Goal: Information Seeking & Learning: Learn about a topic

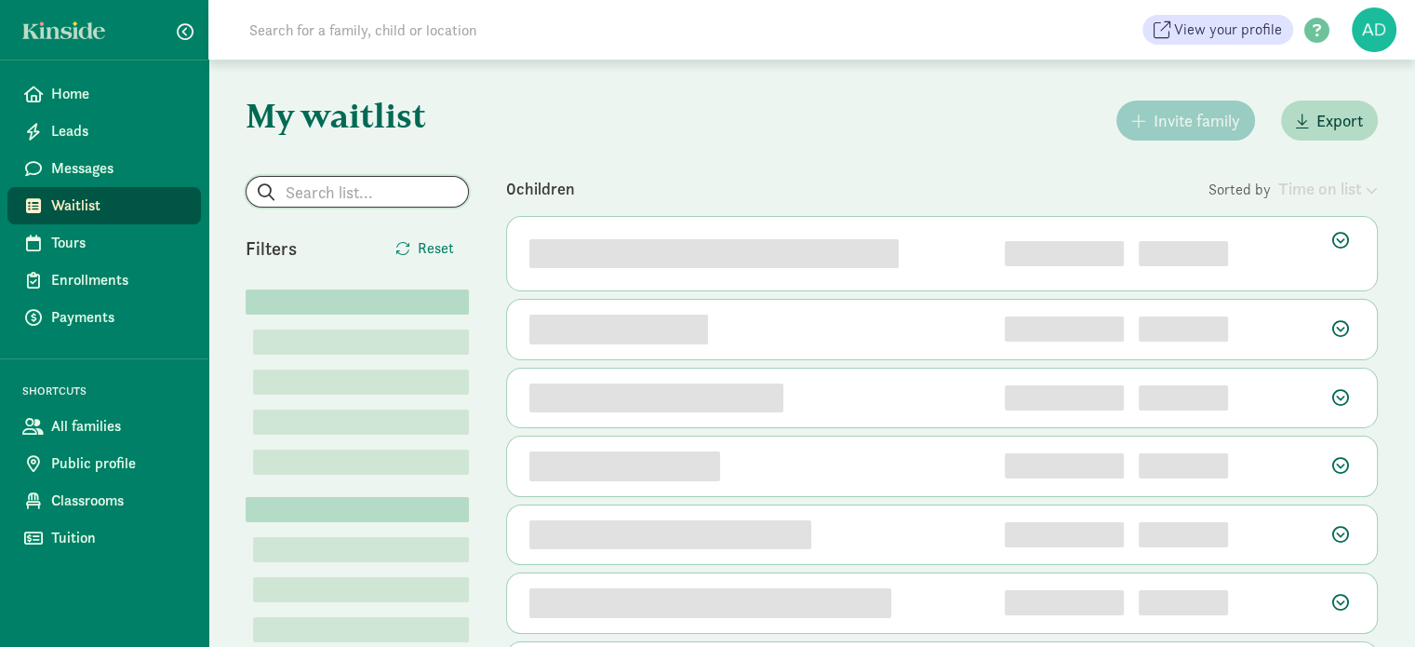
click at [335, 190] on input "search" at bounding box center [357, 192] width 221 height 30
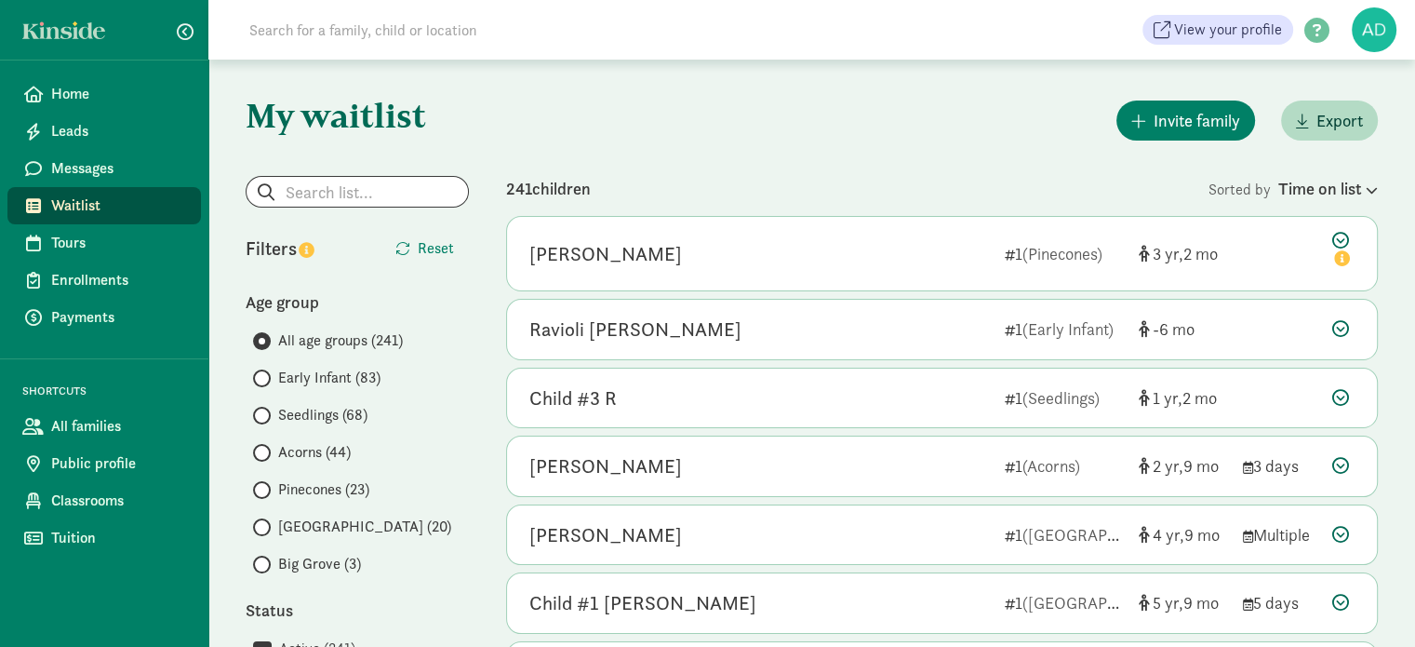
click at [307, 40] on input at bounding box center [499, 29] width 522 height 37
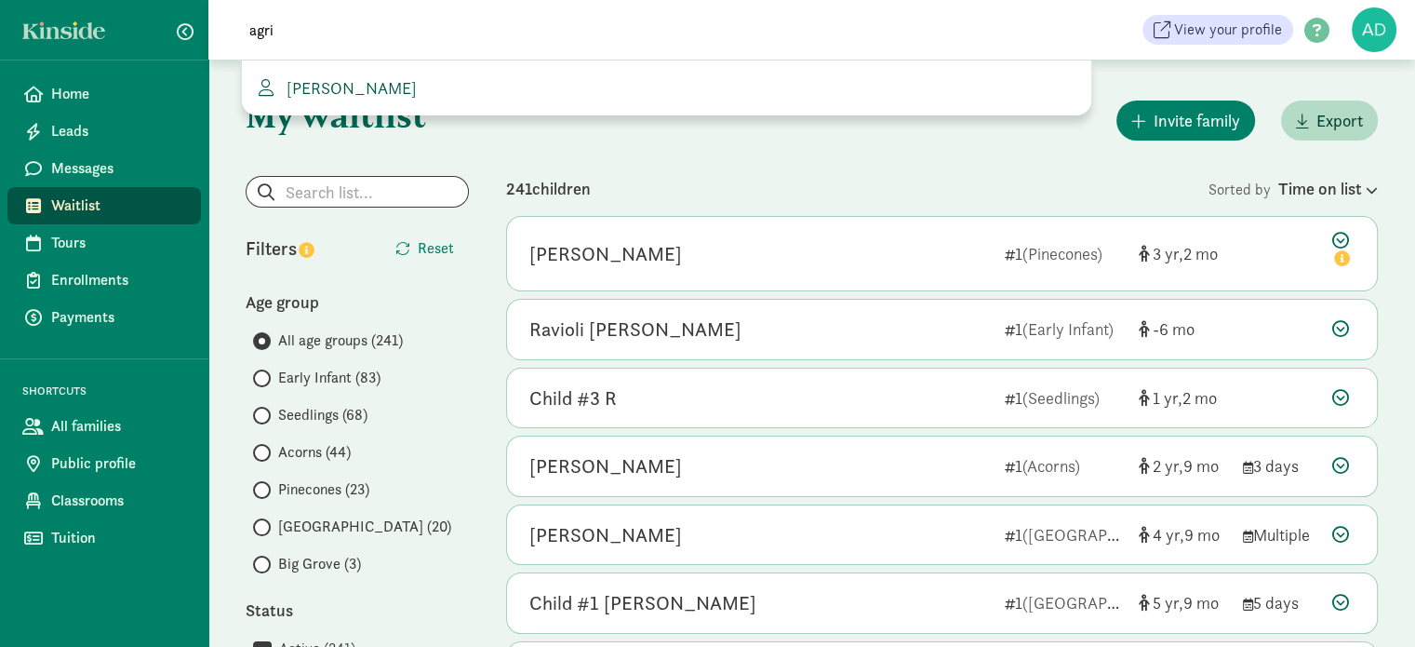
type input "agri"
click at [342, 79] on span "[PERSON_NAME]" at bounding box center [348, 87] width 138 height 21
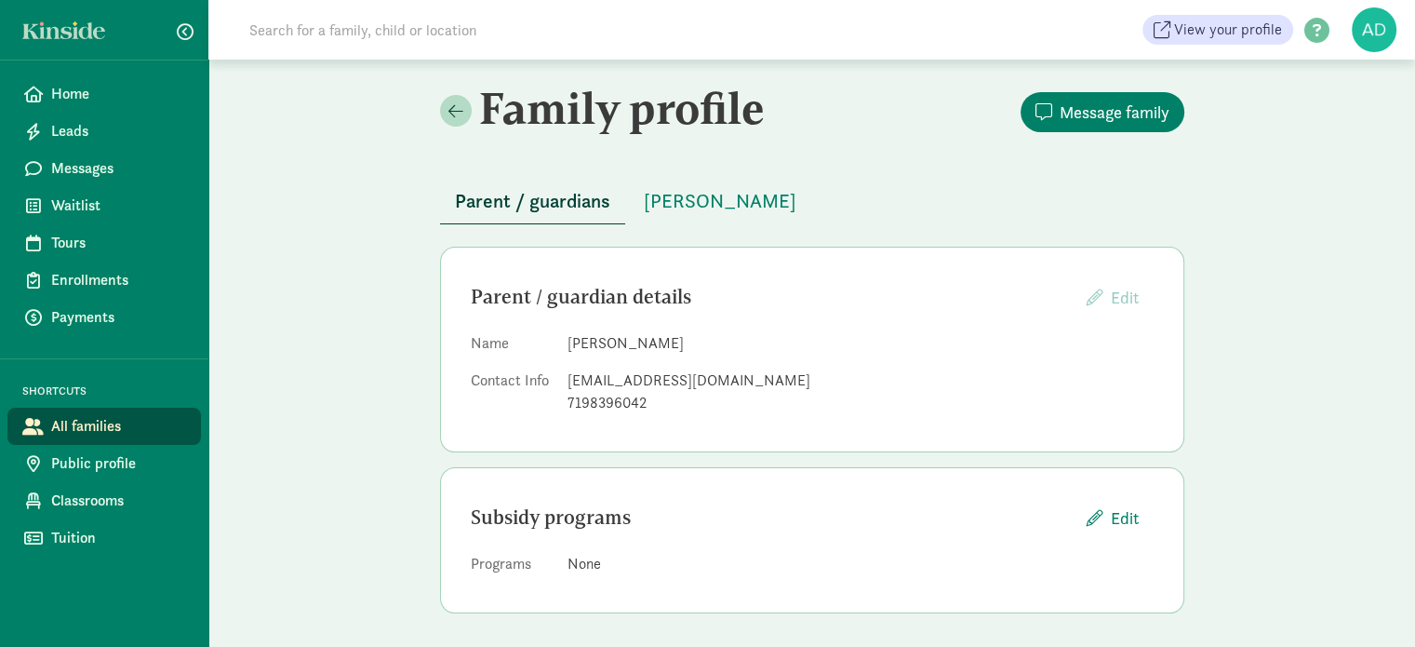
click at [349, 289] on div "Family profile Message family Parent / guardians Iris Hernandez Parent / guardi…" at bounding box center [811, 355] width 1207 height 591
click at [684, 207] on span "[PERSON_NAME]" at bounding box center [720, 201] width 153 height 30
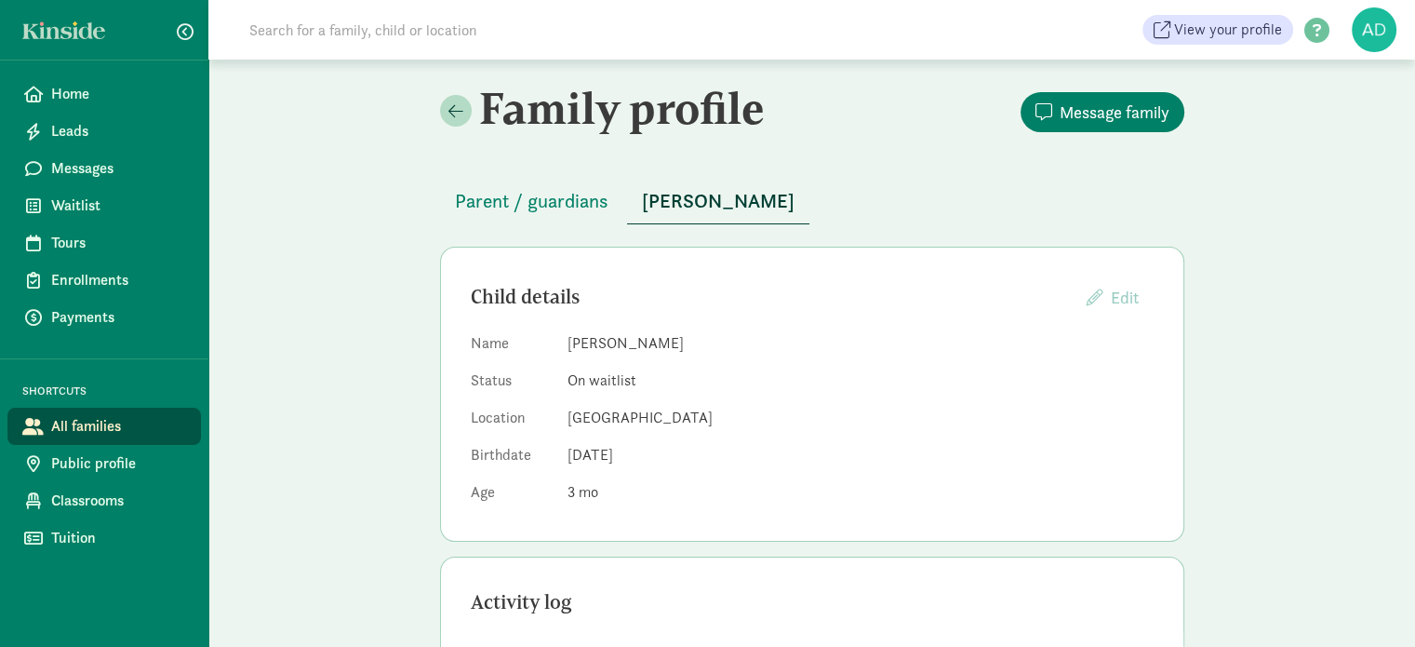
click at [321, 207] on div "Family profile Message family Parent / guardians Iris Hernandez Child details E…" at bounding box center [811, 540] width 1207 height 961
click at [288, 180] on div "Family profile Message family Parent / guardians Iris Hernandez Child details E…" at bounding box center [811, 540] width 1207 height 961
click at [398, 326] on div "Family profile Message family Parent / guardians Iris Hernandez Child details E…" at bounding box center [811, 540] width 1207 height 961
click at [65, 198] on span "Waitlist" at bounding box center [118, 205] width 135 height 22
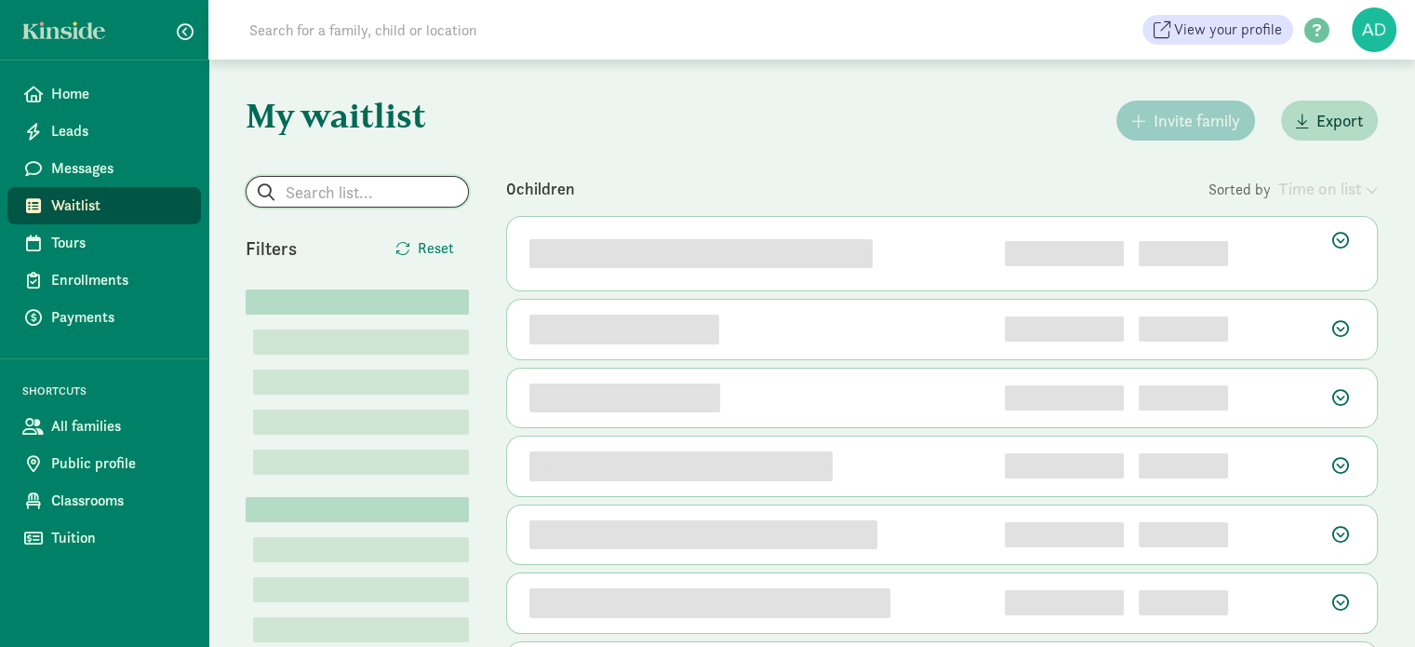
click at [315, 189] on input "search" at bounding box center [357, 192] width 221 height 30
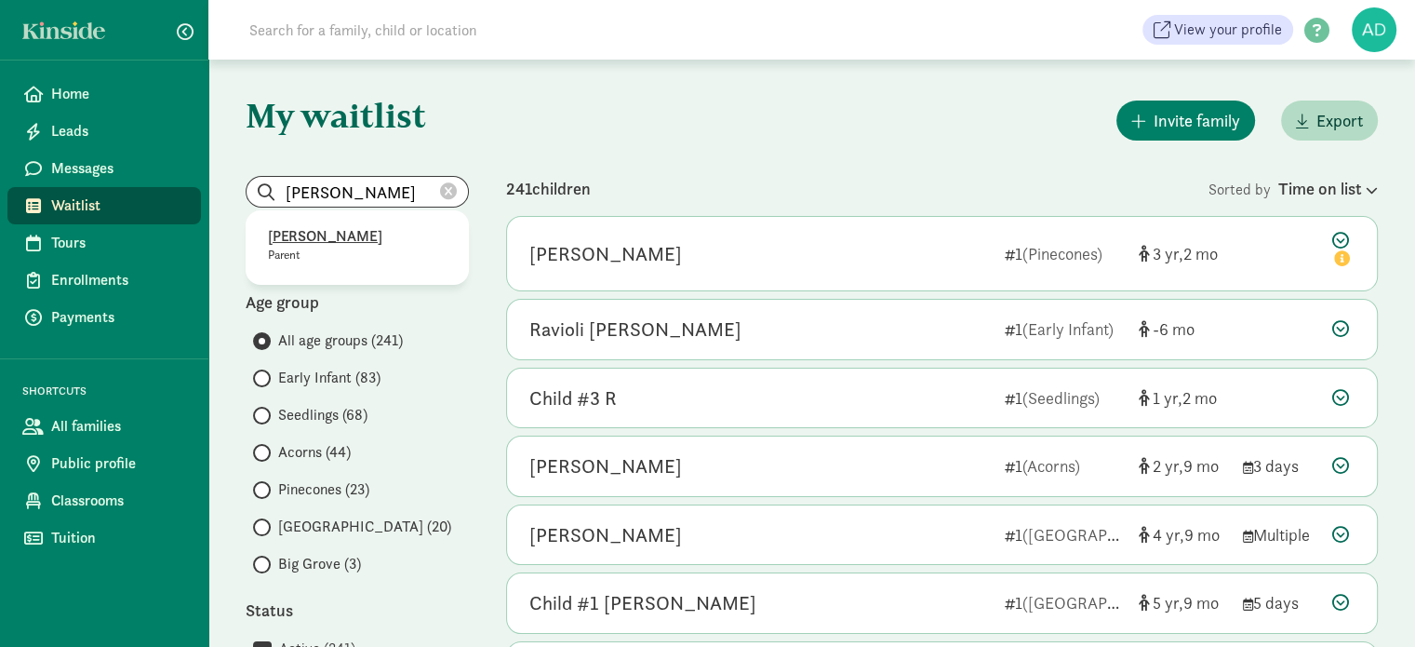
click at [322, 237] on p "[PERSON_NAME]" at bounding box center [357, 236] width 179 height 22
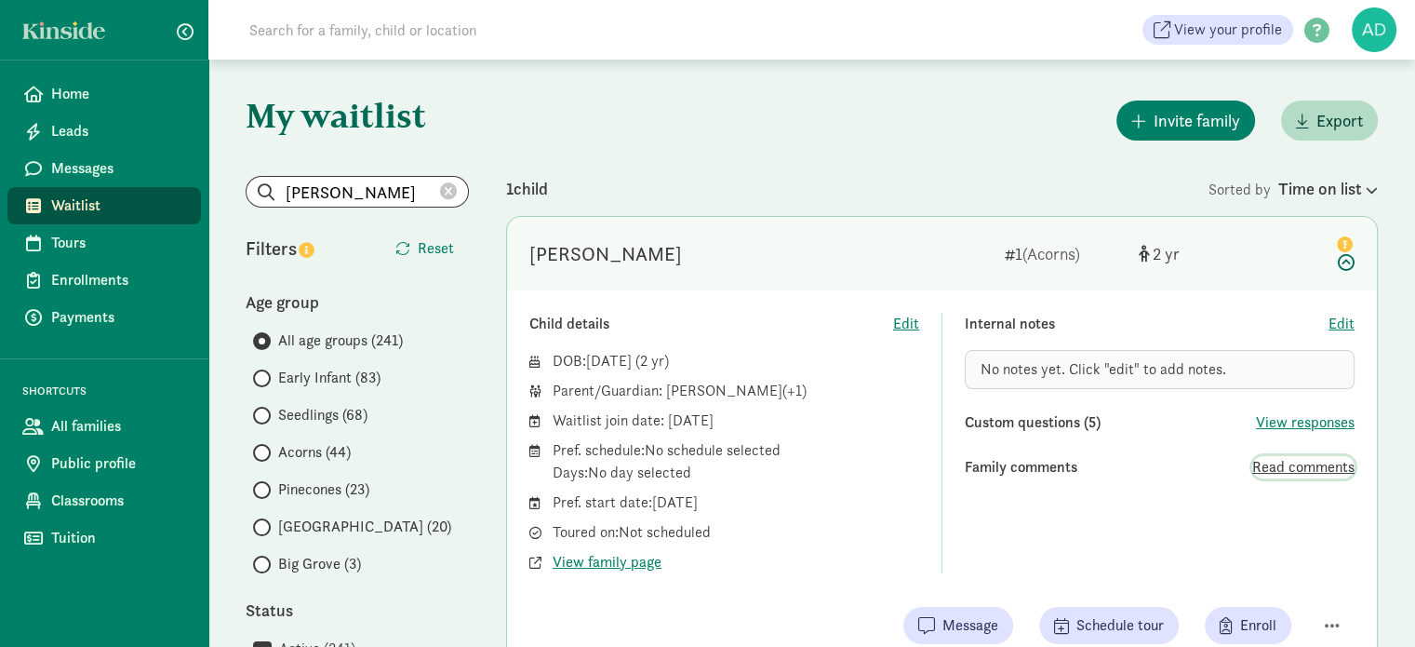
click at [1297, 458] on span "Read comments" at bounding box center [1303, 467] width 102 height 22
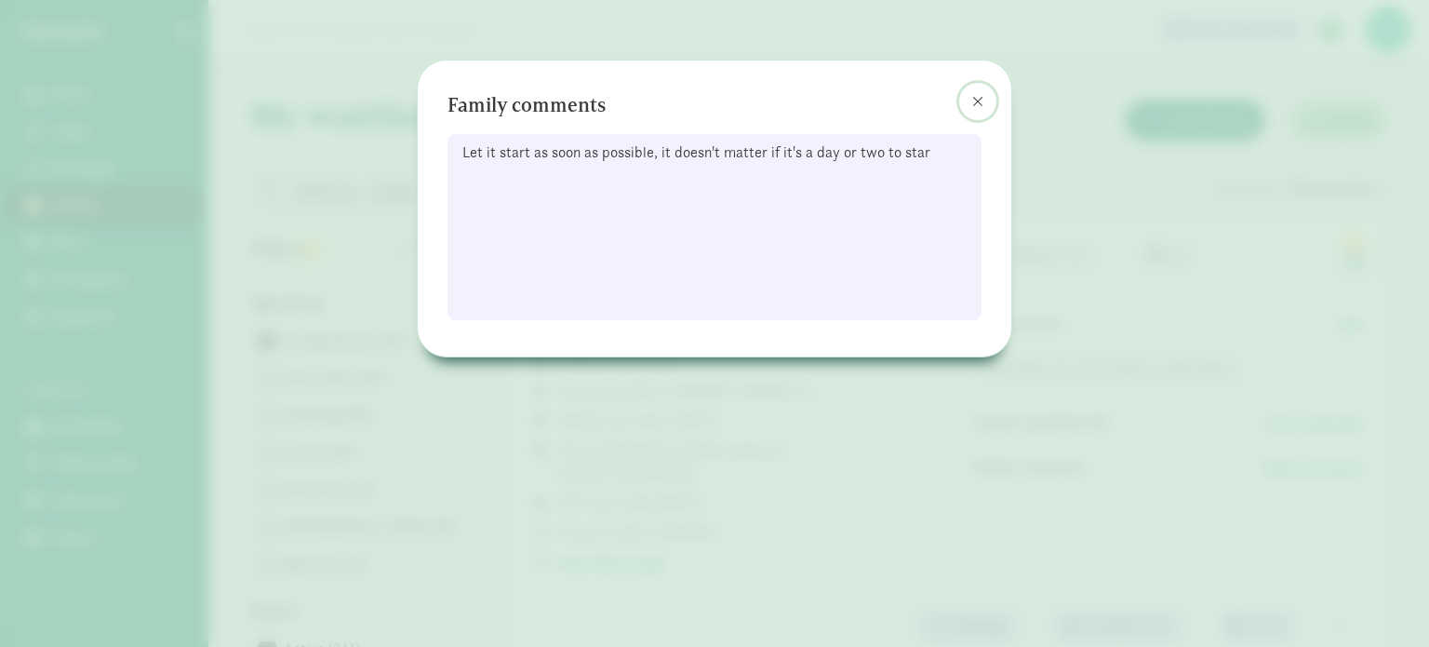
click at [990, 96] on button at bounding box center [977, 101] width 37 height 37
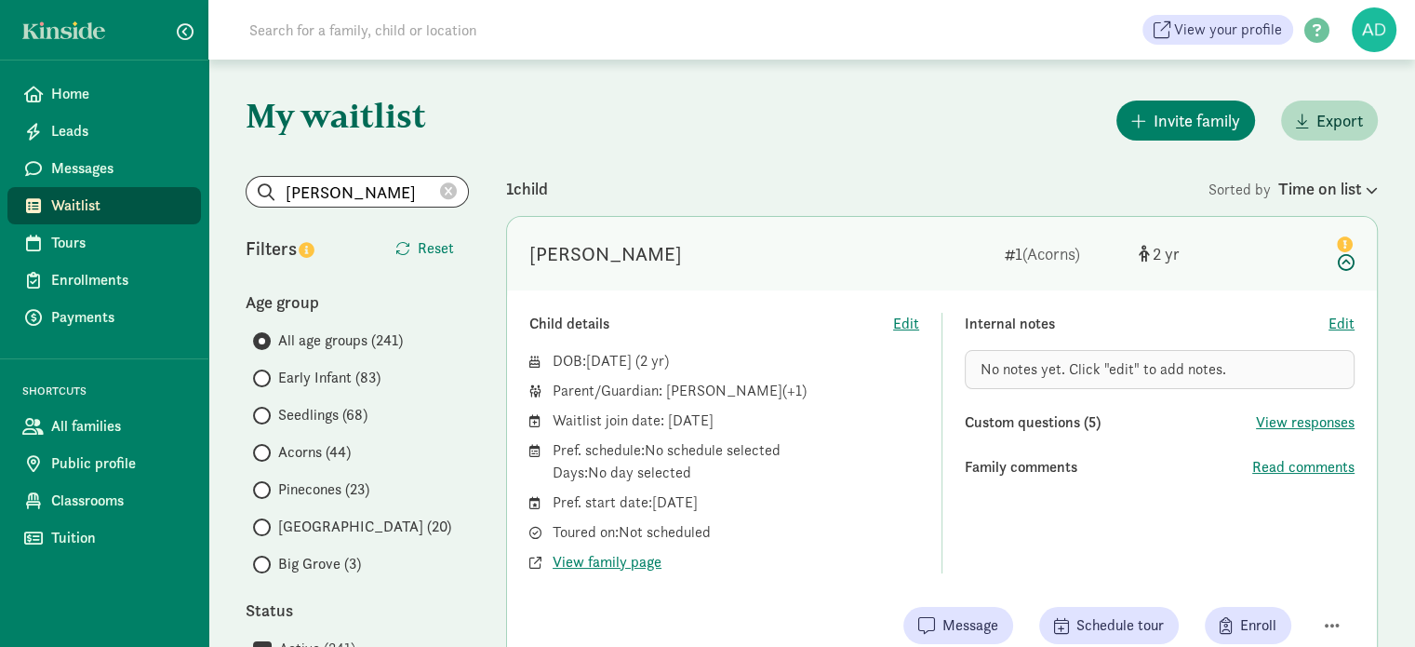
scroll to position [186, 0]
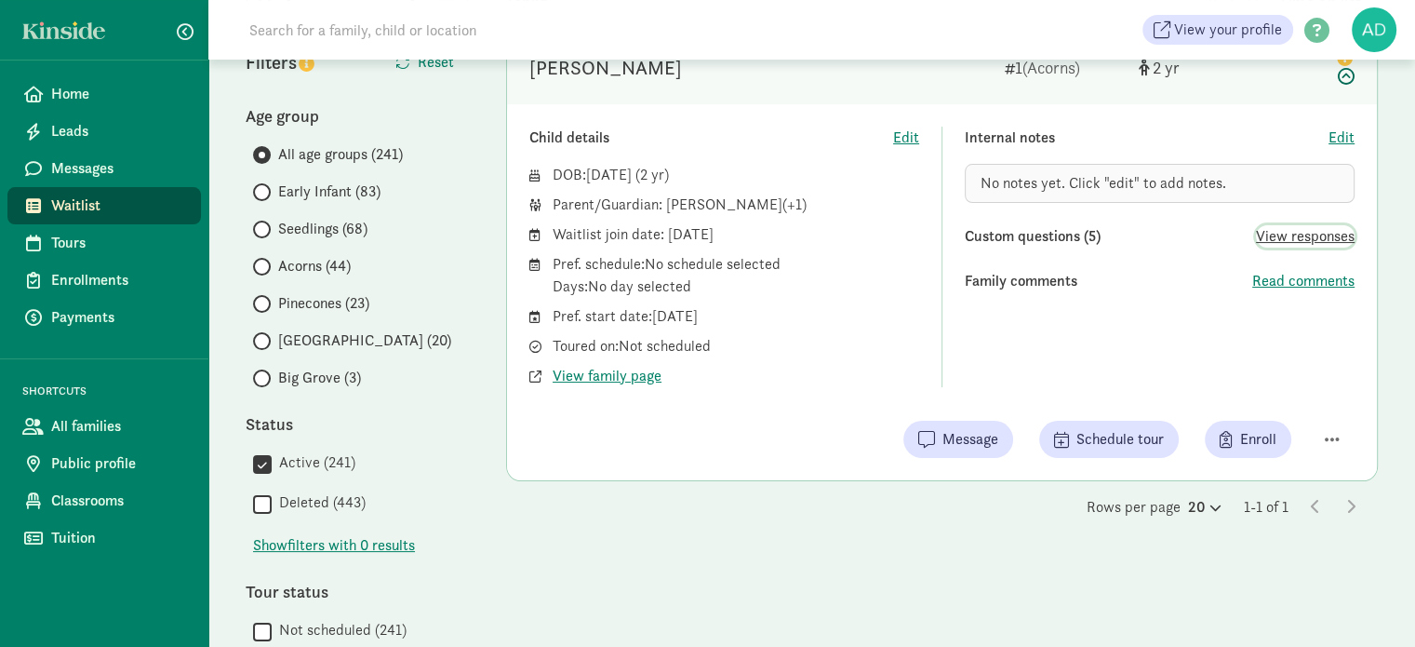
click at [1284, 237] on span "View responses" at bounding box center [1305, 236] width 99 height 22
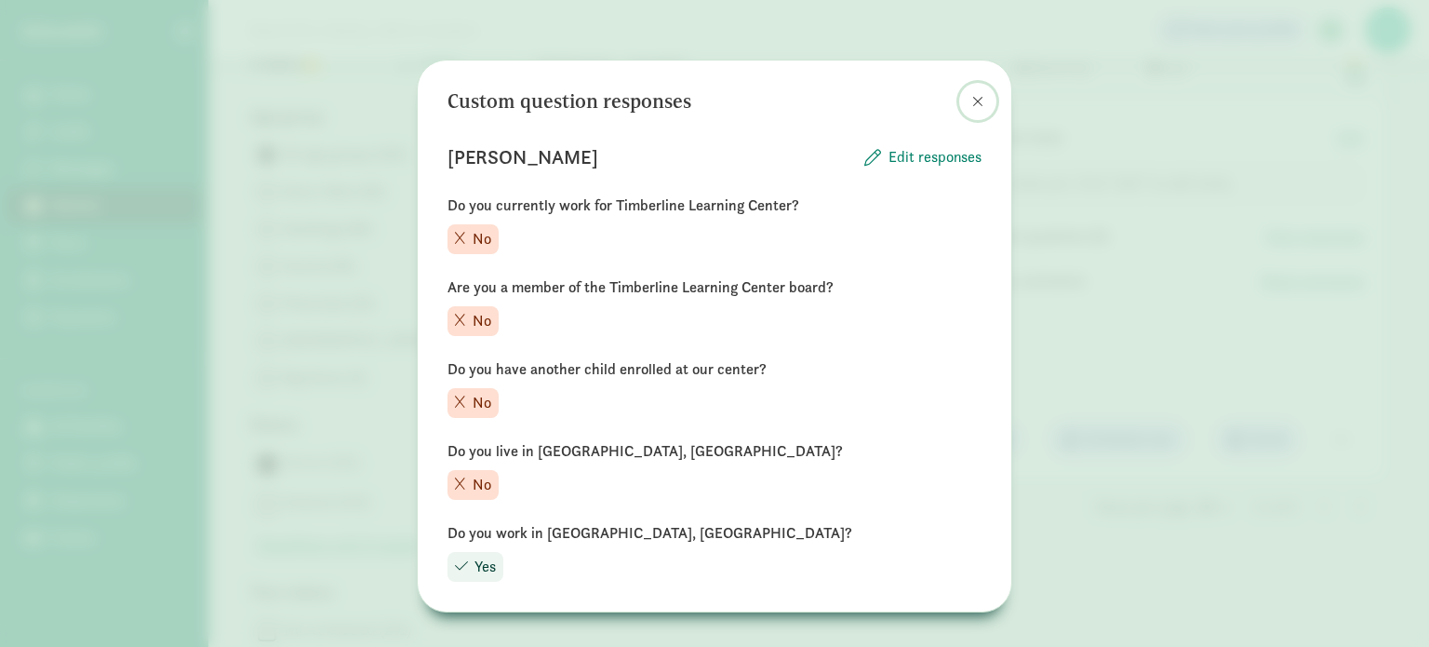
click at [981, 87] on button at bounding box center [977, 101] width 37 height 37
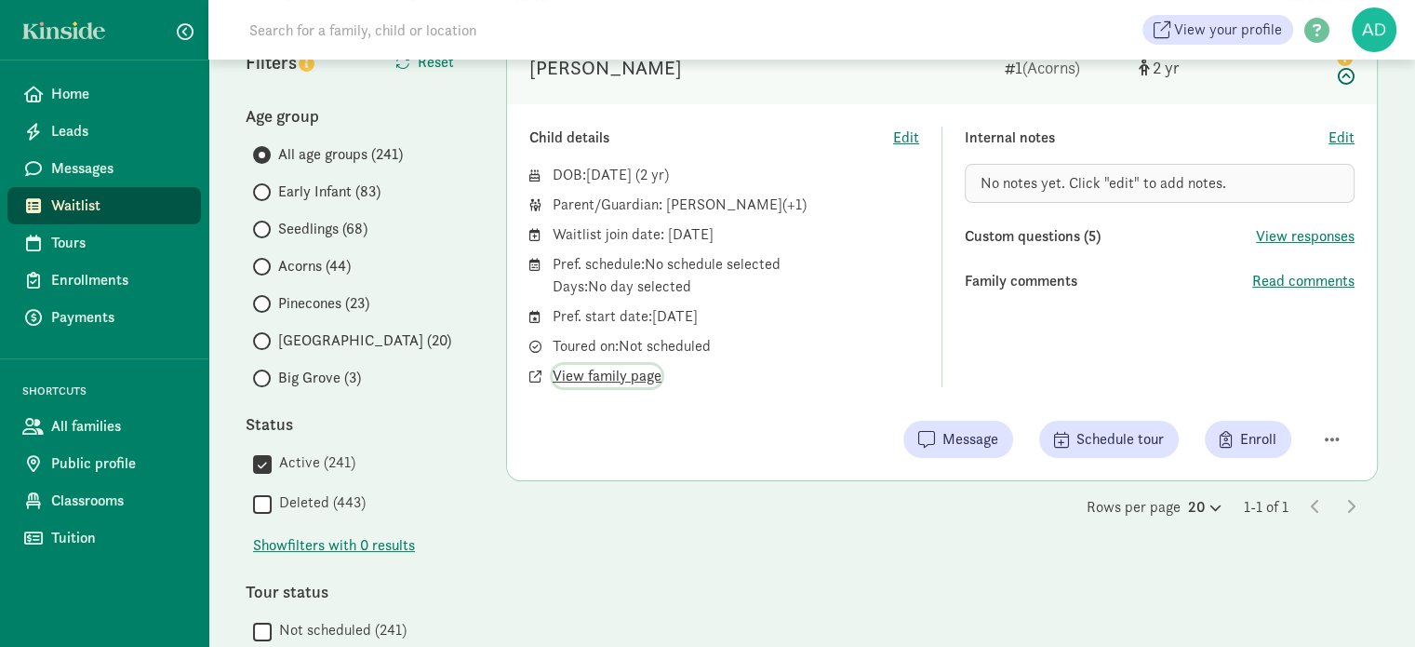
click at [621, 375] on span "View family page" at bounding box center [607, 376] width 109 height 22
click at [584, 576] on div "1 child Sorted by Time on list Saul Angeles 1 (Acorns) 2 Child details Edit DOB…" at bounding box center [942, 642] width 872 height 1305
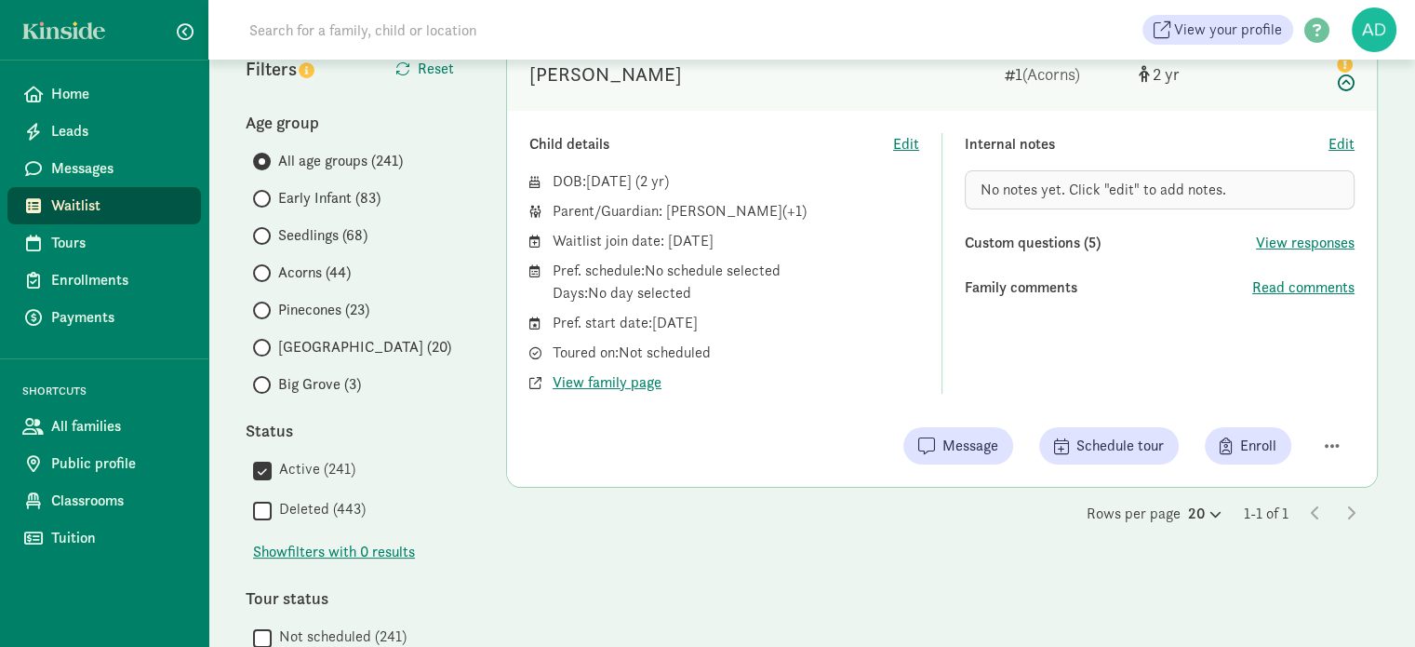
scroll to position [0, 0]
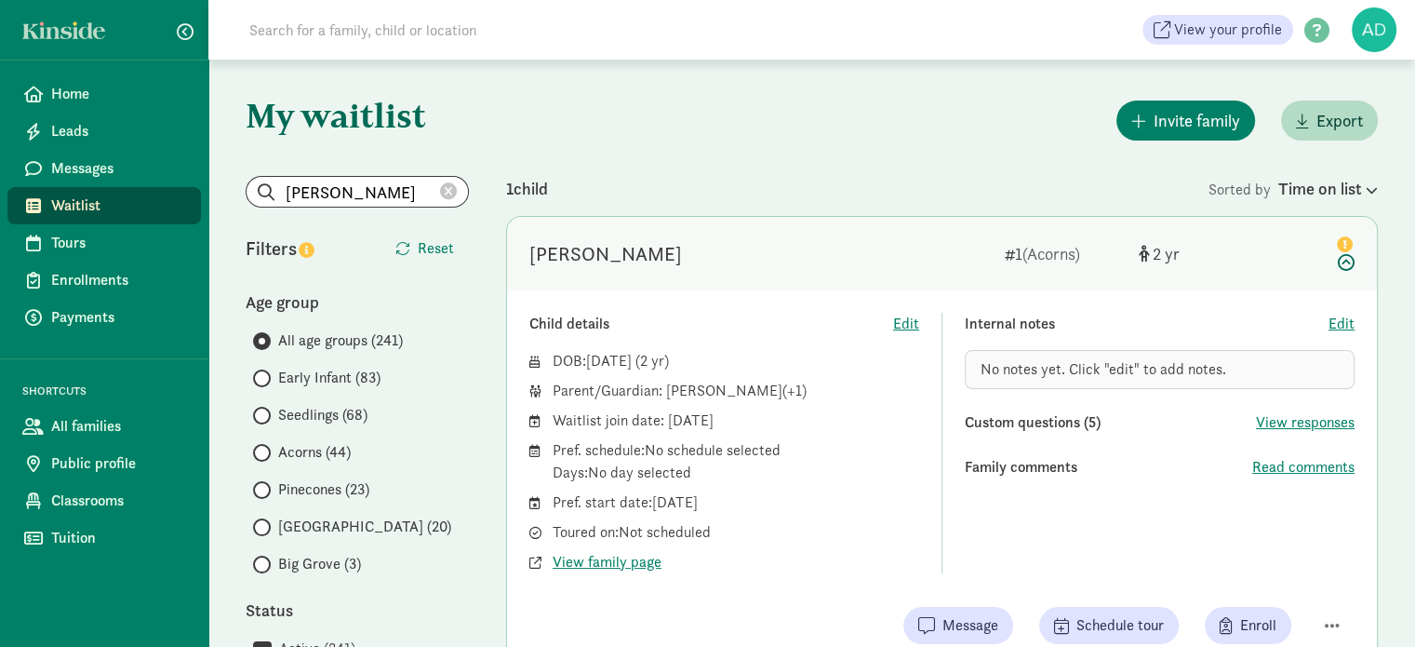
click at [730, 139] on div "Invite family Export" at bounding box center [942, 120] width 872 height 47
click at [730, 138] on div "Invite family Export" at bounding box center [942, 120] width 872 height 47
click at [616, 181] on div "1 child" at bounding box center [857, 188] width 703 height 25
drag, startPoint x: 614, startPoint y: 181, endPoint x: 509, endPoint y: 194, distance: 106.1
click at [509, 194] on div "1 child" at bounding box center [857, 188] width 703 height 25
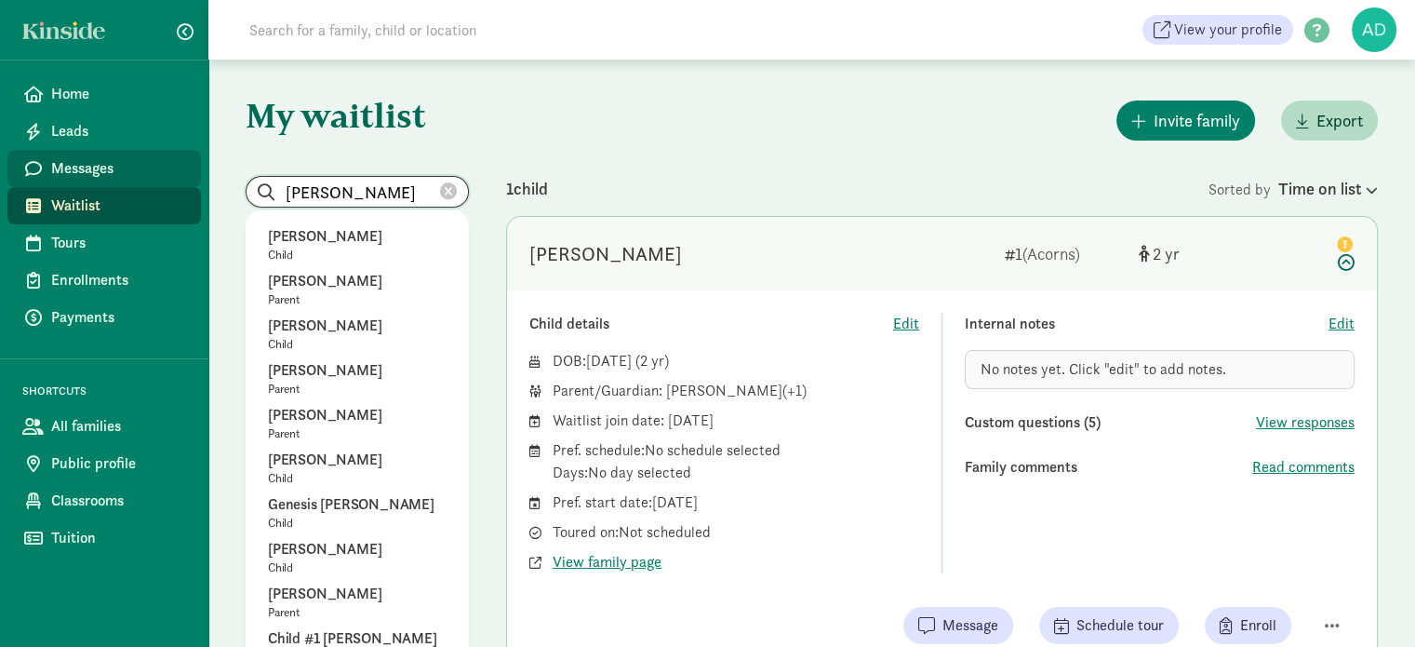
drag, startPoint x: 335, startPoint y: 194, endPoint x: 81, endPoint y: 174, distance: 254.8
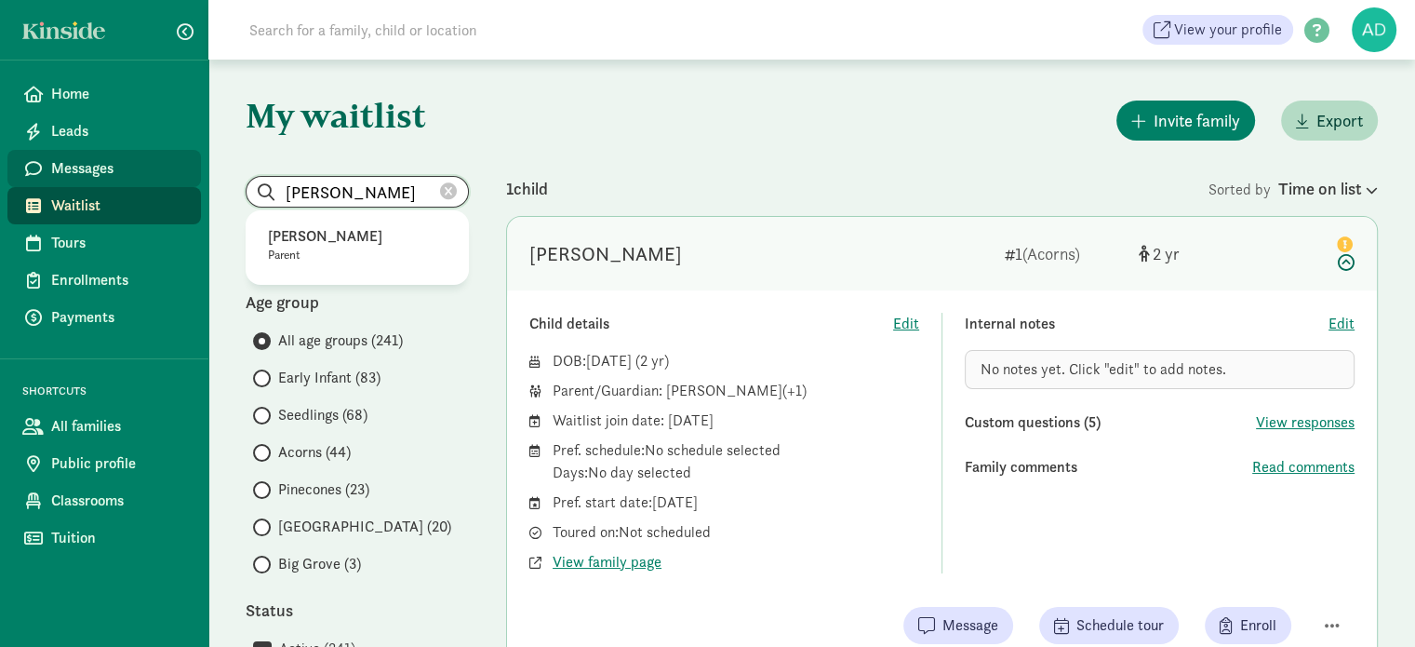
type input "agripina"
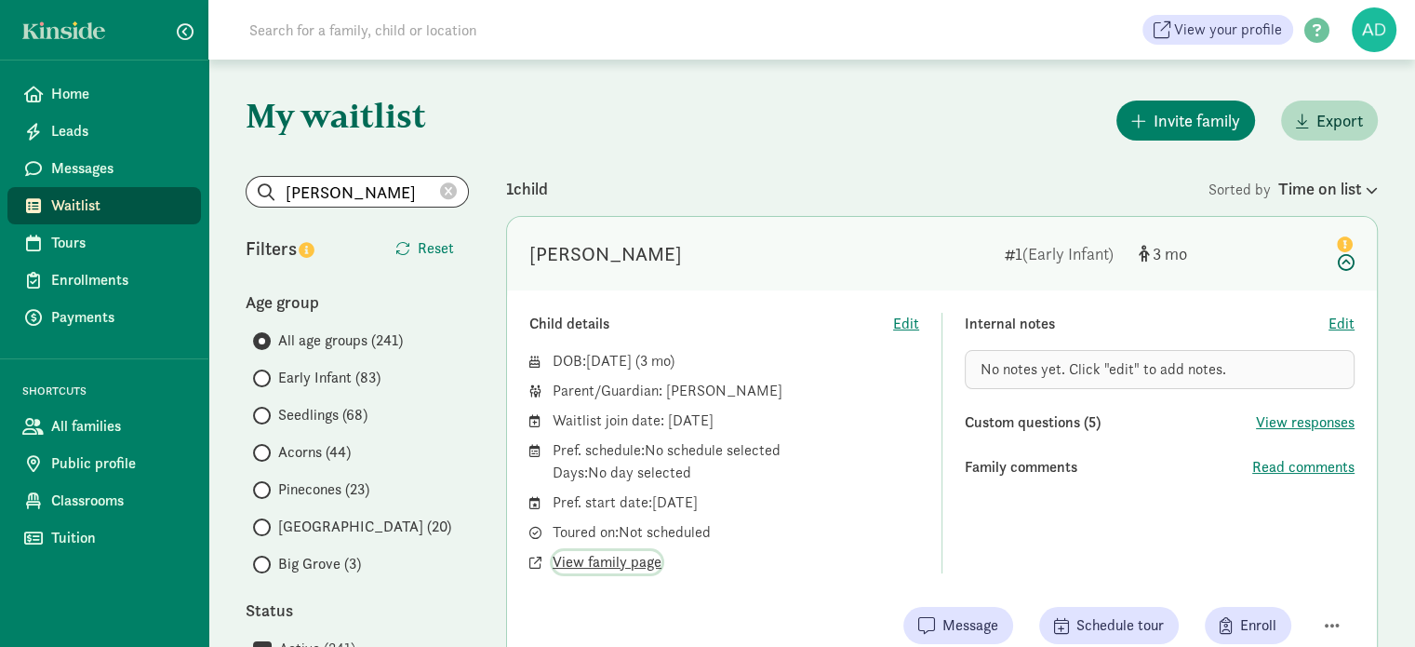
click at [604, 560] on span "View family page" at bounding box center [607, 562] width 109 height 22
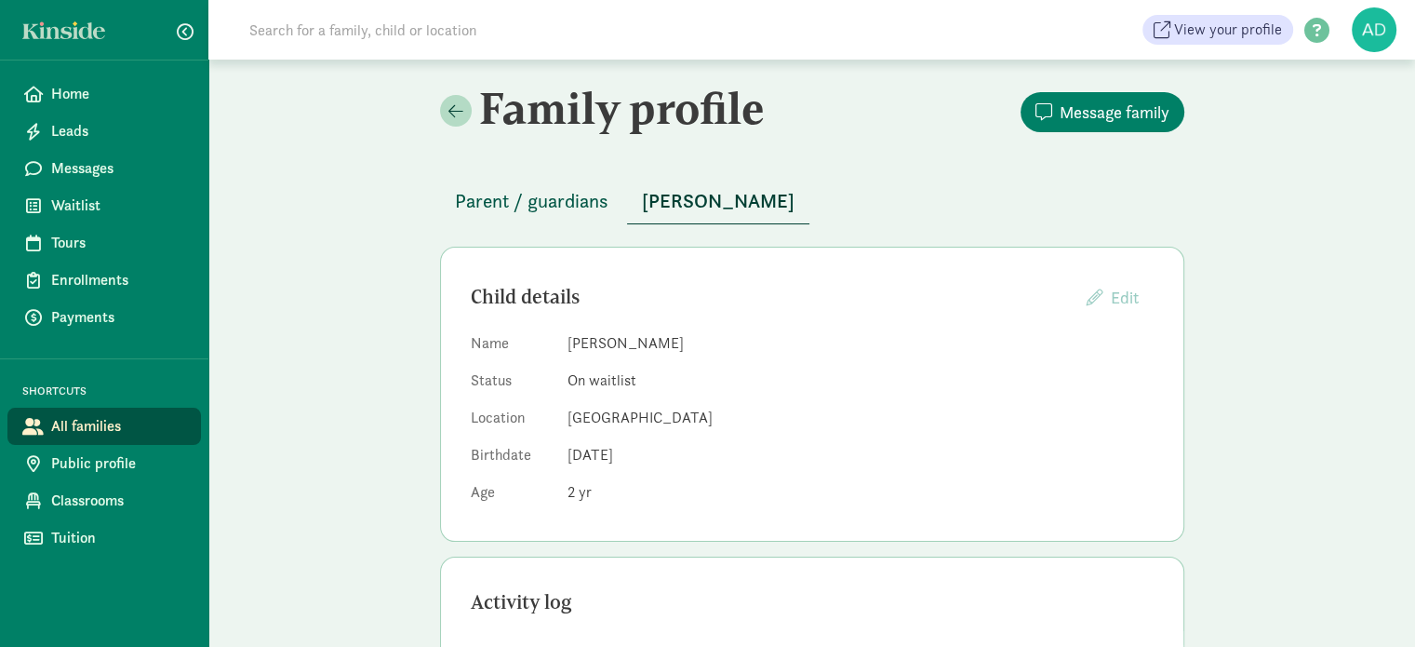
click at [484, 200] on span "Parent / guardians" at bounding box center [532, 201] width 154 height 30
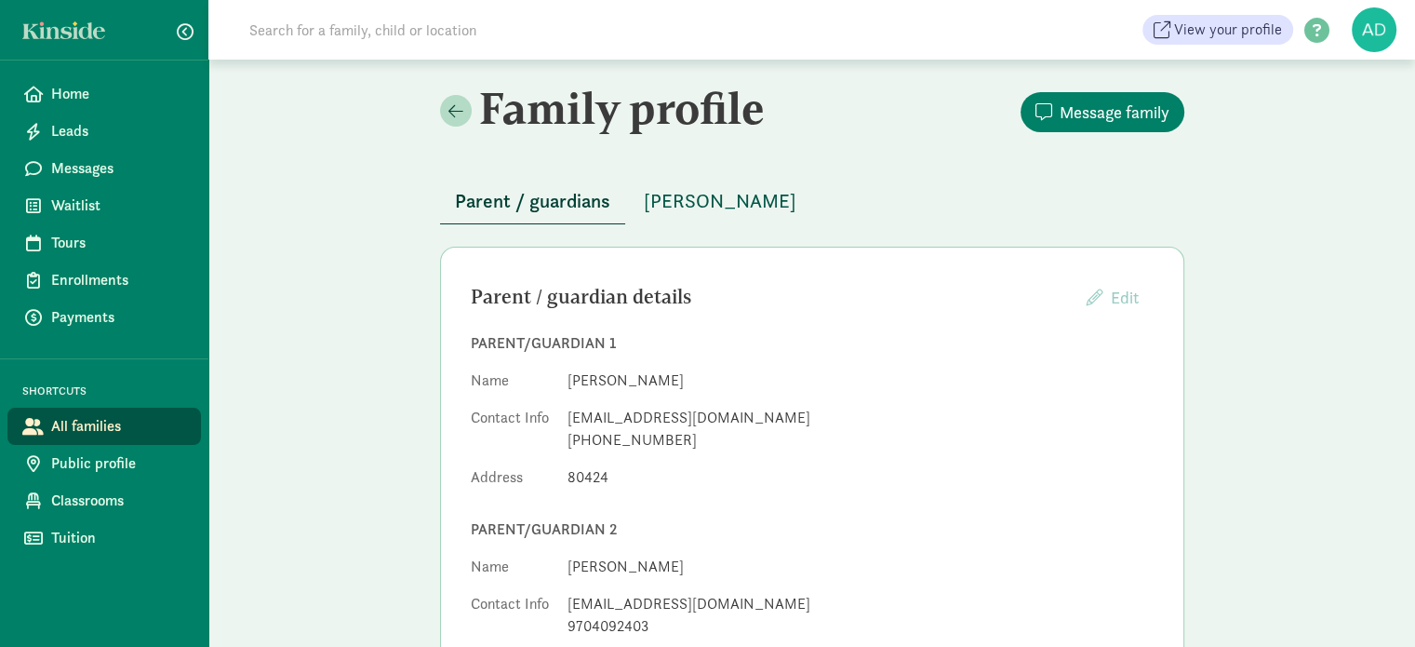
click at [681, 193] on span "Saul Angeles" at bounding box center [720, 201] width 153 height 30
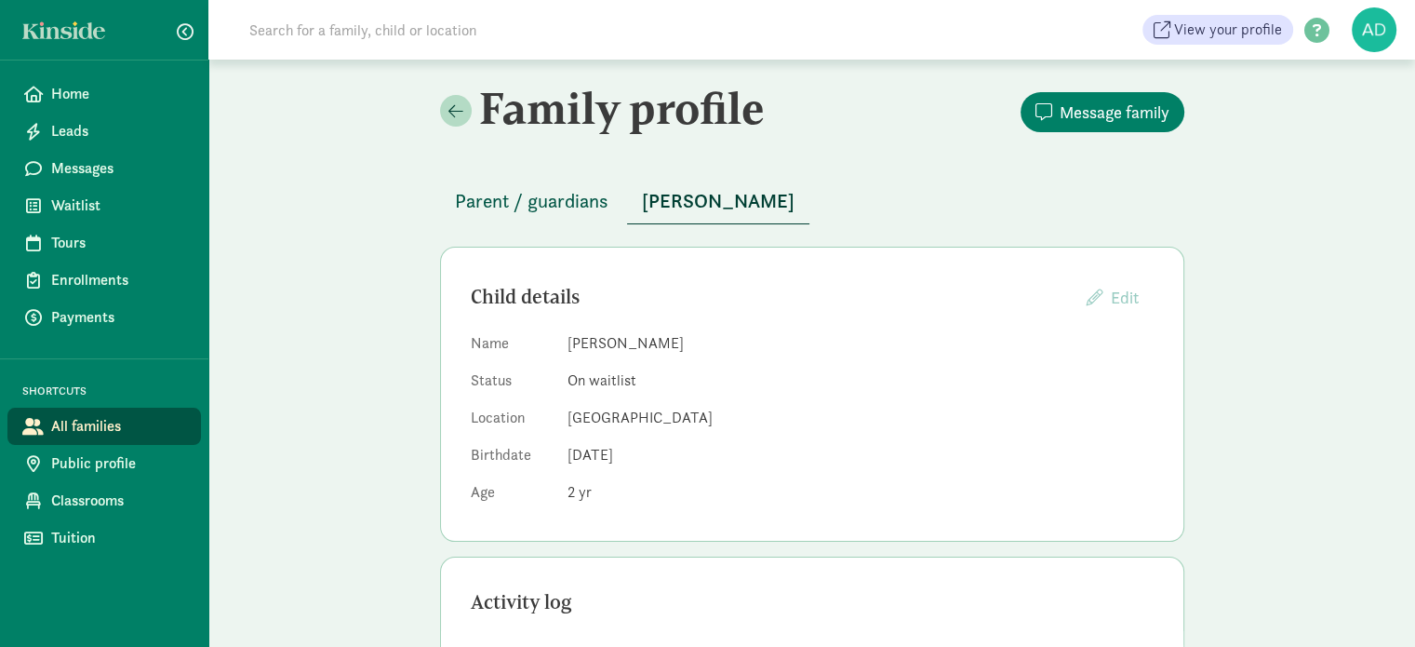
click at [506, 201] on span "Parent / guardians" at bounding box center [532, 201] width 154 height 30
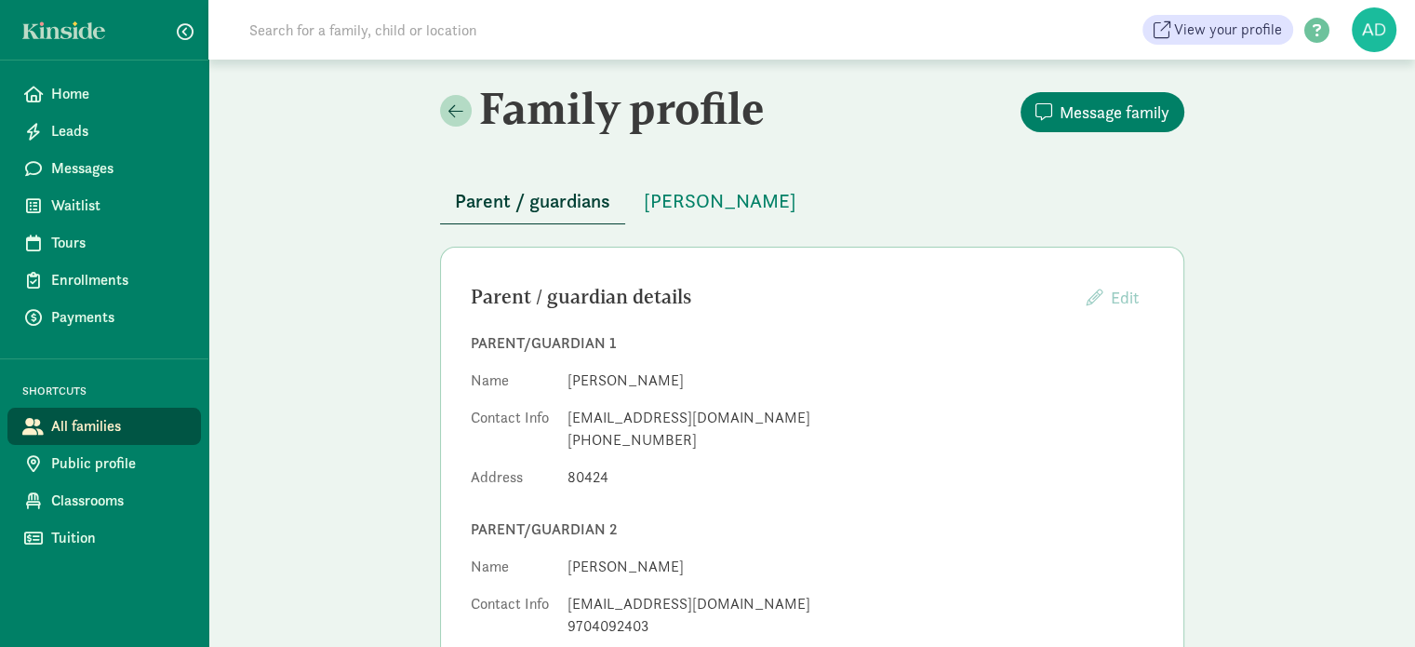
click at [313, 261] on div "Family profile Message family Parent / guardians Saul Angeles Parent / guardian…" at bounding box center [811, 467] width 1207 height 814
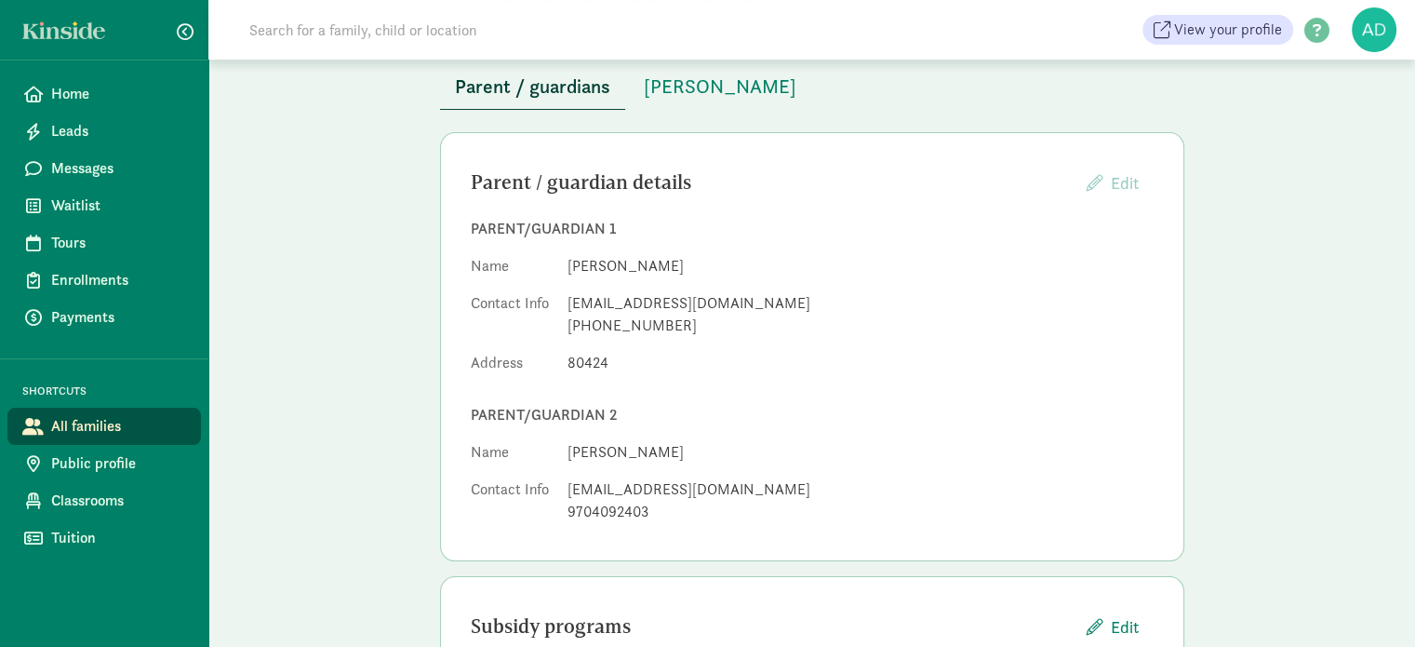
scroll to position [225, 0]
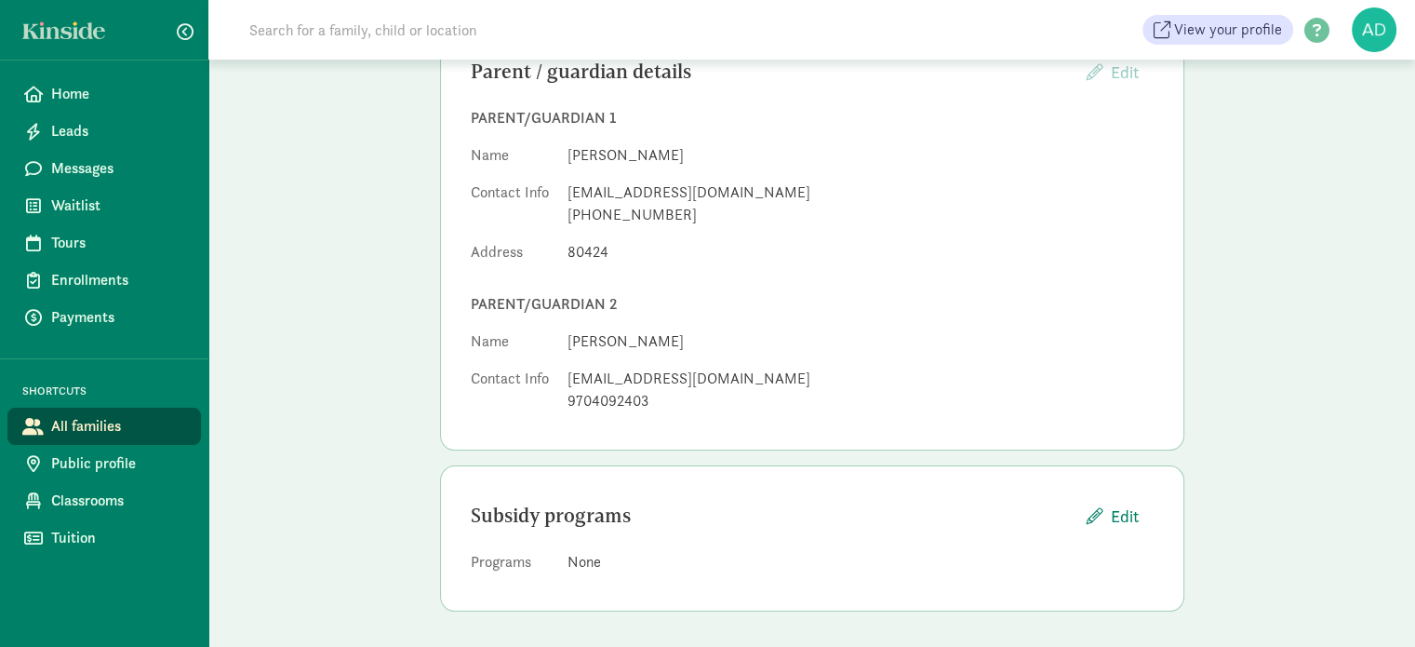
click at [719, 305] on div "Parent/guardian 2" at bounding box center [812, 304] width 683 height 22
